Goal: Transaction & Acquisition: Book appointment/travel/reservation

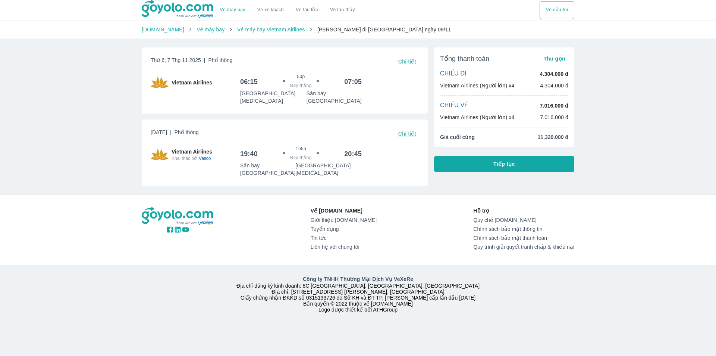
click at [481, 166] on button "Tiếp tục" at bounding box center [504, 164] width 140 height 16
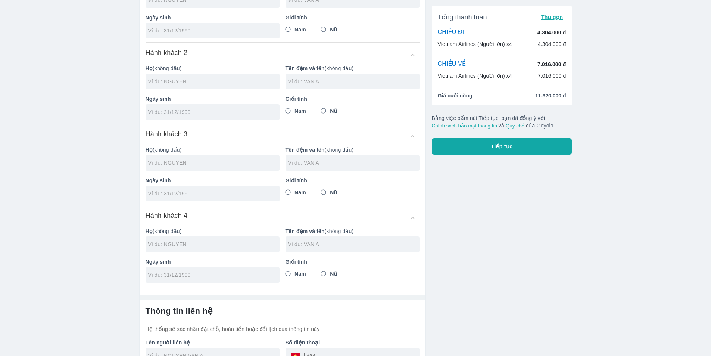
scroll to position [129, 0]
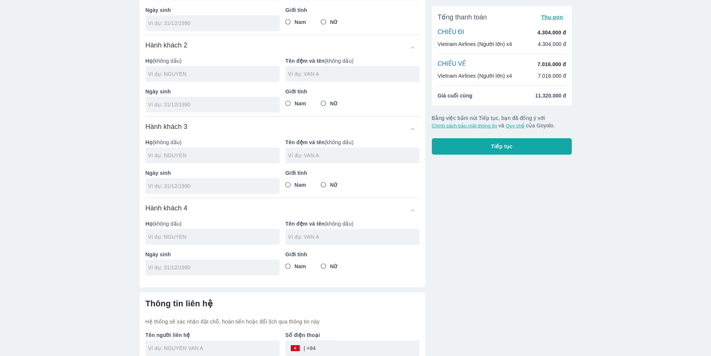
click at [241, 103] on input "tel" at bounding box center [210, 104] width 124 height 7
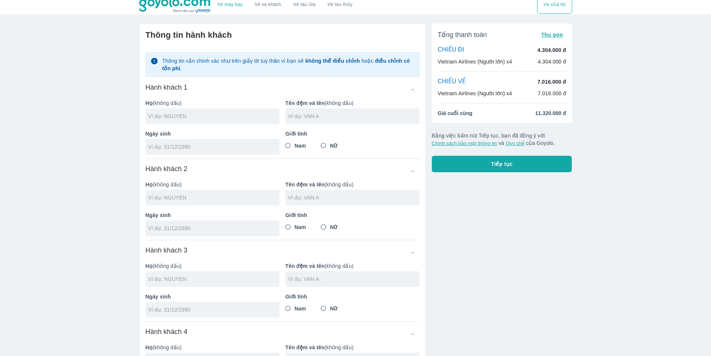
scroll to position [0, 0]
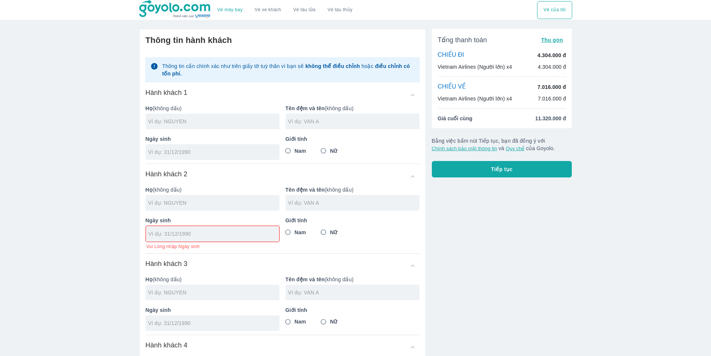
click at [334, 120] on input "text" at bounding box center [353, 121] width 131 height 7
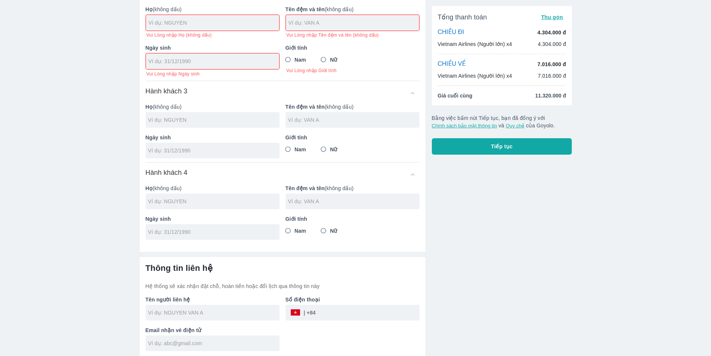
scroll to position [191, 0]
click at [467, 144] on button "Tiếp tục" at bounding box center [502, 146] width 140 height 16
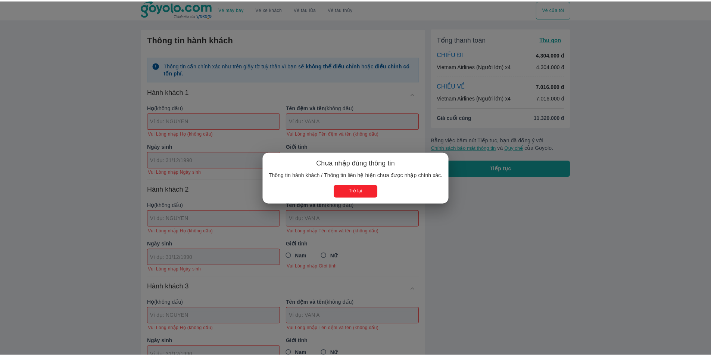
scroll to position [0, 0]
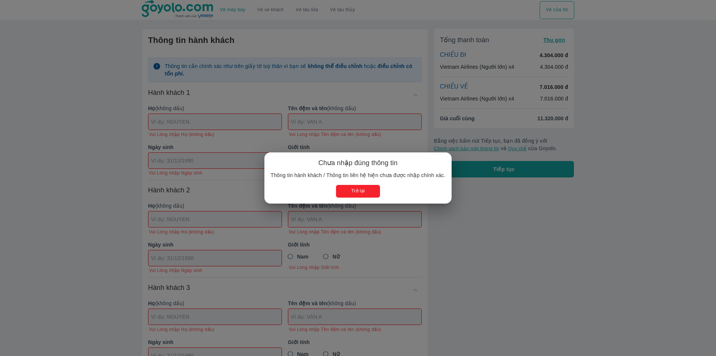
drag, startPoint x: 359, startPoint y: 189, endPoint x: 346, endPoint y: 177, distance: 17.7
click at [359, 190] on button "Trở lại" at bounding box center [358, 191] width 44 height 12
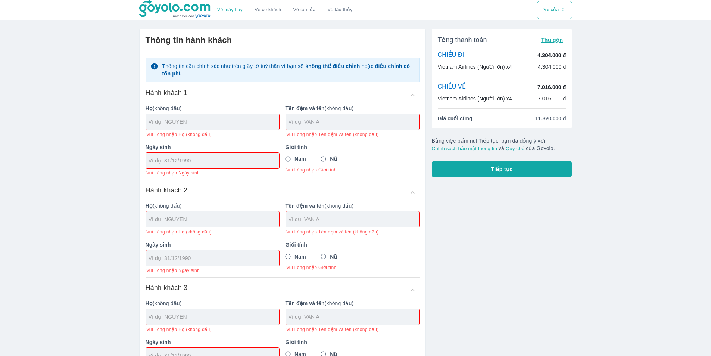
click at [349, 125] on input "text" at bounding box center [353, 121] width 131 height 7
type input "PPPPP"
click at [240, 124] on input "text" at bounding box center [214, 121] width 131 height 7
type input "P"
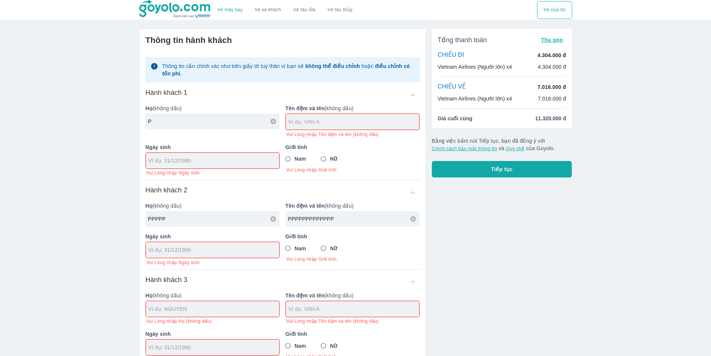
type input "PPPPPPPPPPPPP"
click at [332, 121] on input "text" at bounding box center [353, 121] width 131 height 7
type input "P"
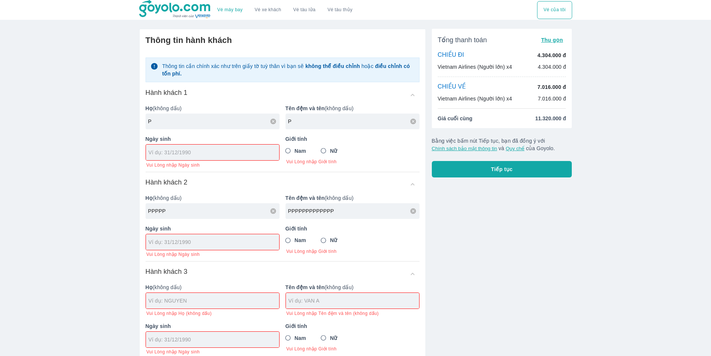
click at [224, 152] on input "tel" at bounding box center [210, 152] width 123 height 7
click at [211, 159] on div at bounding box center [212, 152] width 133 height 16
click at [198, 156] on input "tel" at bounding box center [210, 152] width 123 height 7
click at [192, 242] on input "31/" at bounding box center [210, 241] width 123 height 7
type input "31/"
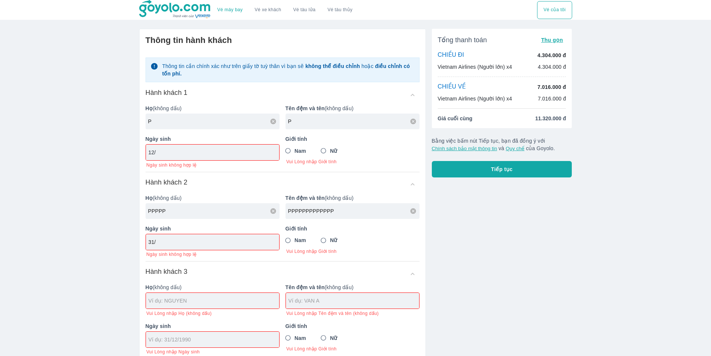
click at [180, 154] on input "12/" at bounding box center [210, 152] width 123 height 7
type input "12/"
click at [182, 158] on div "12/" at bounding box center [212, 152] width 133 height 16
type input "31/21/1212"
click at [186, 155] on input "12/" at bounding box center [210, 152] width 123 height 7
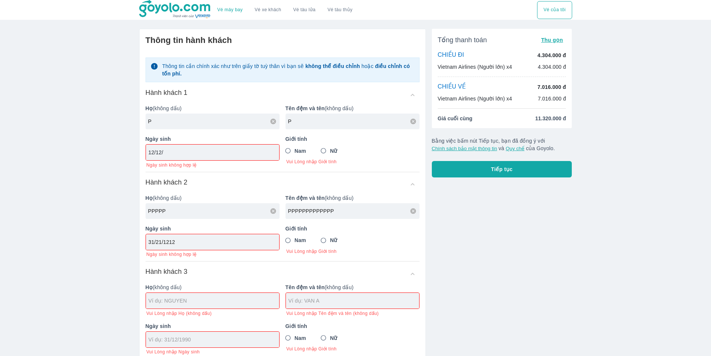
type input "12/12/"
click at [189, 154] on input "12/12/" at bounding box center [210, 152] width 123 height 7
click at [509, 171] on span "Tiếp tục" at bounding box center [502, 168] width 22 height 7
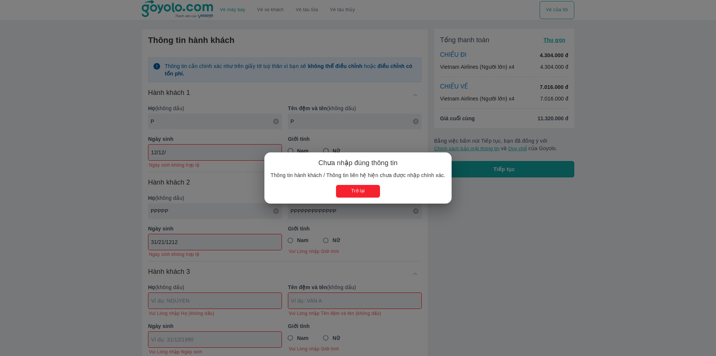
click at [368, 194] on button "Trở lại" at bounding box center [358, 191] width 44 height 12
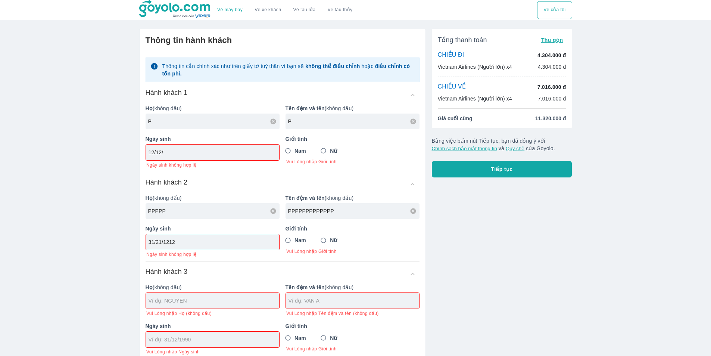
drag, startPoint x: 164, startPoint y: 125, endPoint x: 134, endPoint y: 116, distance: 30.8
click at [134, 116] on div "Thông tin hành khách Thông tin cần chính xác như trên giấy tờ tuỳ thân vì bạn s…" at bounding box center [279, 304] width 293 height 563
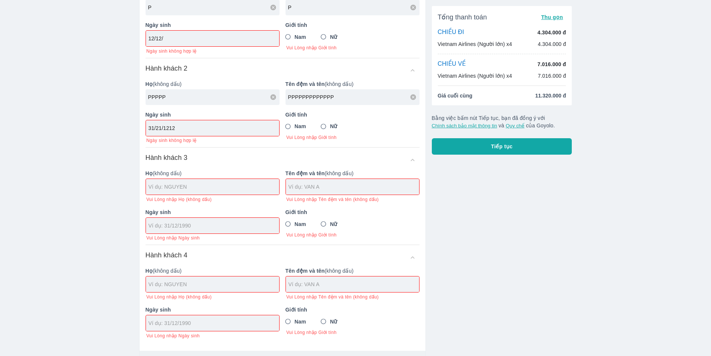
scroll to position [10, 0]
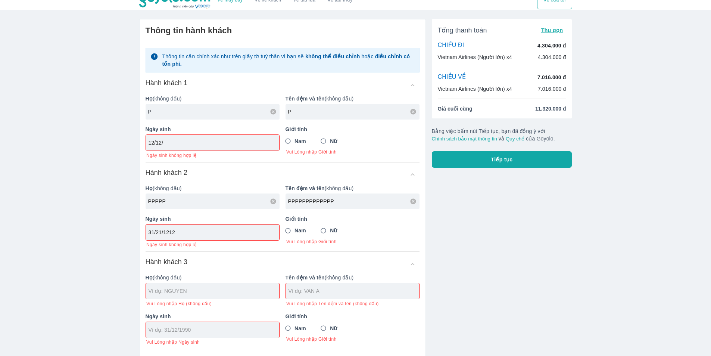
drag, startPoint x: 193, startPoint y: 118, endPoint x: 150, endPoint y: 111, distance: 43.8
click at [150, 111] on div "P" at bounding box center [213, 112] width 134 height 16
click at [159, 113] on input "P" at bounding box center [213, 111] width 131 height 7
click at [159, 112] on input "P" at bounding box center [213, 111] width 131 height 7
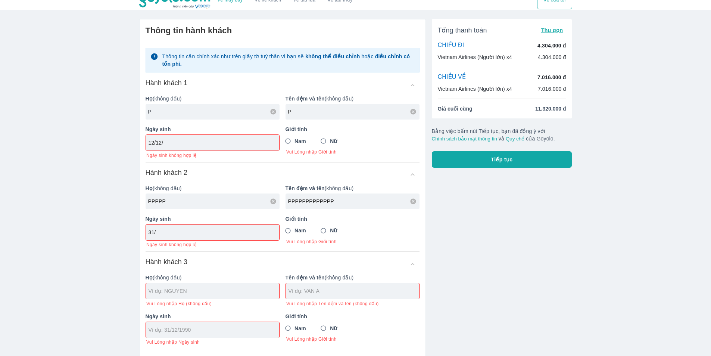
type input "3"
click at [161, 110] on input "P" at bounding box center [213, 111] width 131 height 7
click at [272, 115] on input "P" at bounding box center [213, 111] width 131 height 7
click at [272, 113] on icon at bounding box center [273, 111] width 7 height 7
click at [231, 139] on div "12/12/" at bounding box center [212, 143] width 133 height 16
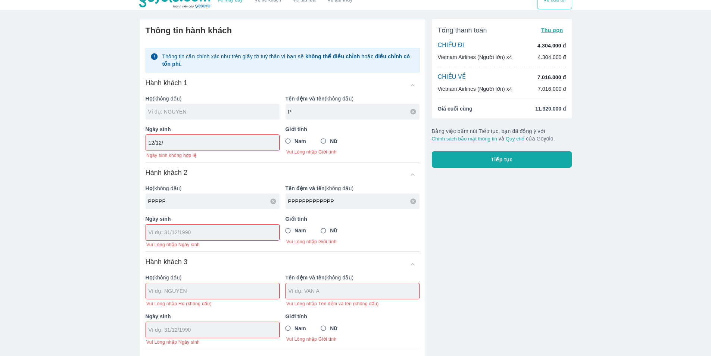
scroll to position [47, 0]
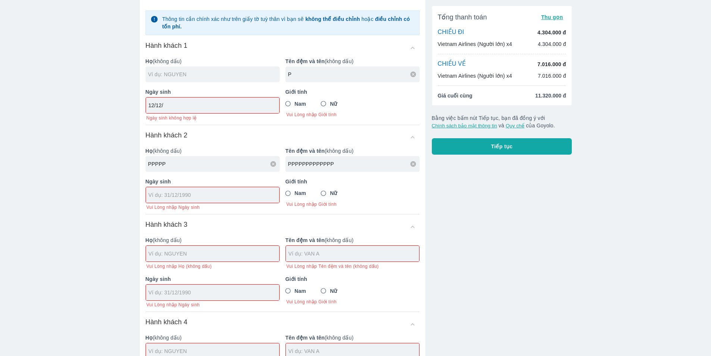
drag, startPoint x: 309, startPoint y: 253, endPoint x: 269, endPoint y: 196, distance: 69.8
click at [308, 253] on input "text" at bounding box center [353, 253] width 131 height 7
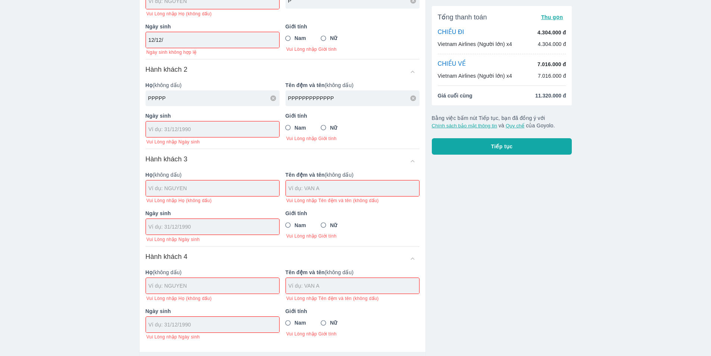
scroll to position [0, 0]
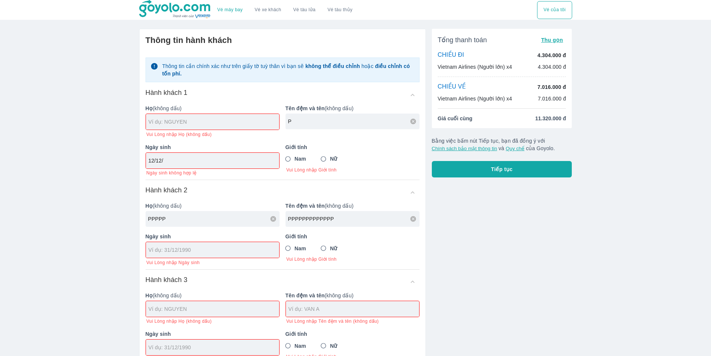
click at [412, 122] on icon at bounding box center [413, 121] width 6 height 6
click at [413, 122] on input "text" at bounding box center [353, 121] width 131 height 7
click at [216, 165] on div "12/12/" at bounding box center [212, 161] width 133 height 16
click at [171, 156] on div "12/12/" at bounding box center [212, 161] width 133 height 16
drag, startPoint x: 173, startPoint y: 163, endPoint x: 125, endPoint y: 155, distance: 48.4
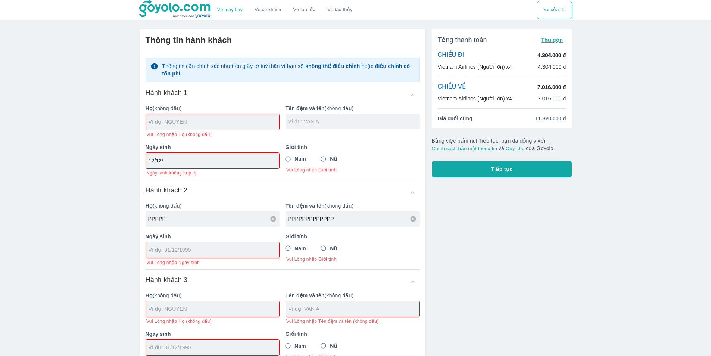
click at [125, 155] on div "Vé máy bay Vé xe khách Vé tàu lửa Vé tàu thủy Vé của tôi Thông tin hành khách T…" at bounding box center [355, 297] width 711 height 594
click at [182, 160] on input "12/12/" at bounding box center [210, 160] width 123 height 7
click at [188, 125] on input "text" at bounding box center [214, 121] width 131 height 7
type input "H"
click at [331, 312] on input "text" at bounding box center [353, 308] width 131 height 7
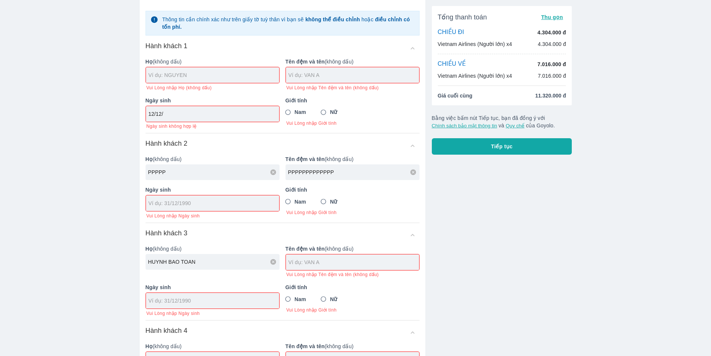
scroll to position [112, 0]
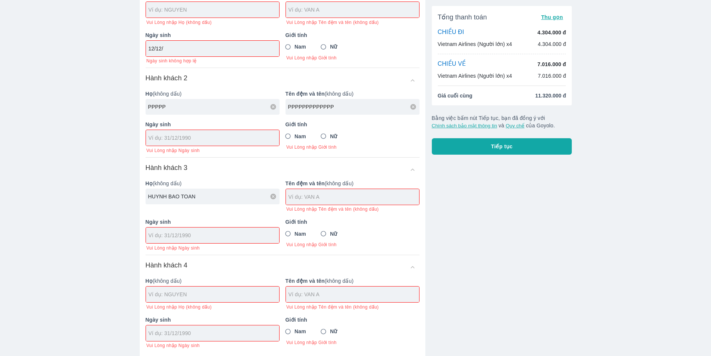
drag, startPoint x: 190, startPoint y: 200, endPoint x: 168, endPoint y: 200, distance: 22.0
click at [168, 200] on input "HUYNH BAO TOAN" at bounding box center [213, 196] width 131 height 7
type input "HUYNH"
click at [333, 197] on input "text" at bounding box center [353, 196] width 131 height 7
type input "[DATE]"
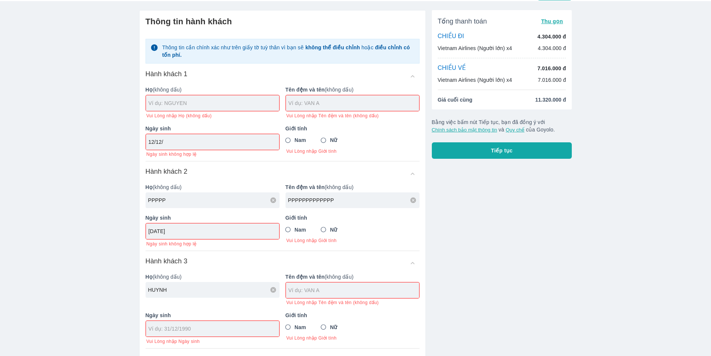
scroll to position [0, 0]
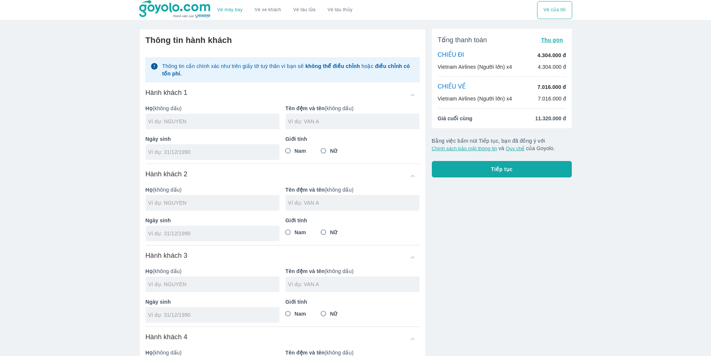
click at [496, 174] on button "Tiếp tục" at bounding box center [502, 169] width 140 height 16
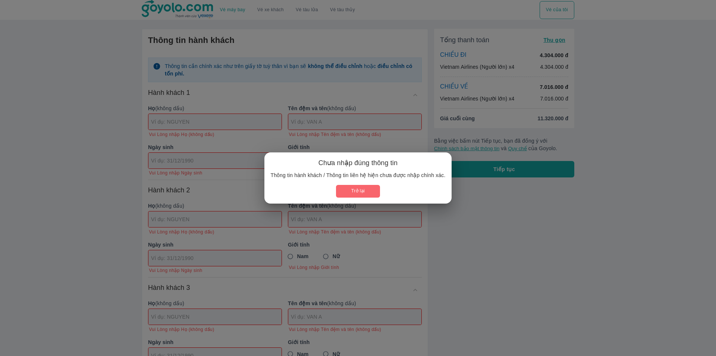
click at [367, 188] on button "Trở lại" at bounding box center [358, 191] width 44 height 12
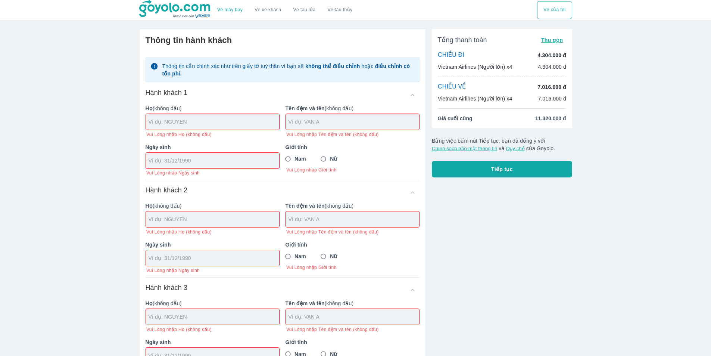
click at [324, 124] on input "text" at bounding box center [353, 121] width 131 height 7
